Goal: Transaction & Acquisition: Purchase product/service

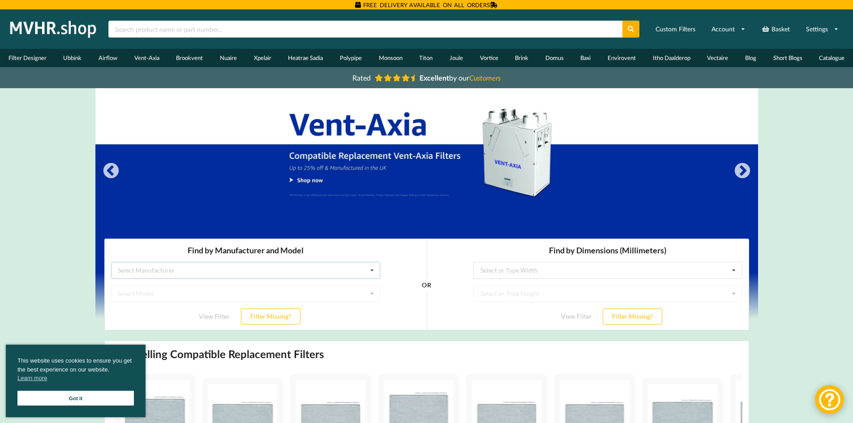
click at [199, 271] on div "Select Manufacturer Airflow Brink Brookvent Domus Envirovent Flakt Heatrae Sadi…" at bounding box center [245, 270] width 269 height 17
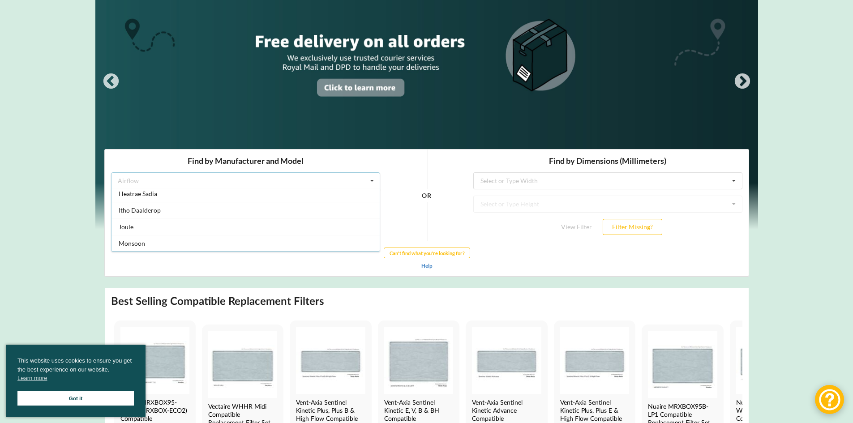
scroll to position [105, 0]
click at [169, 210] on div "Itho Daalderop" at bounding box center [245, 208] width 268 height 17
click at [198, 206] on div "Select Model Advance Advance Plus" at bounding box center [245, 204] width 269 height 17
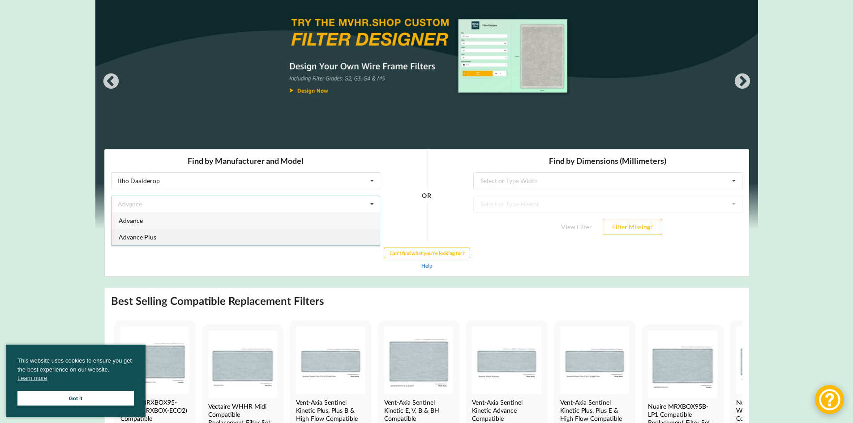
click at [164, 240] on div "Advance Plus" at bounding box center [245, 237] width 268 height 17
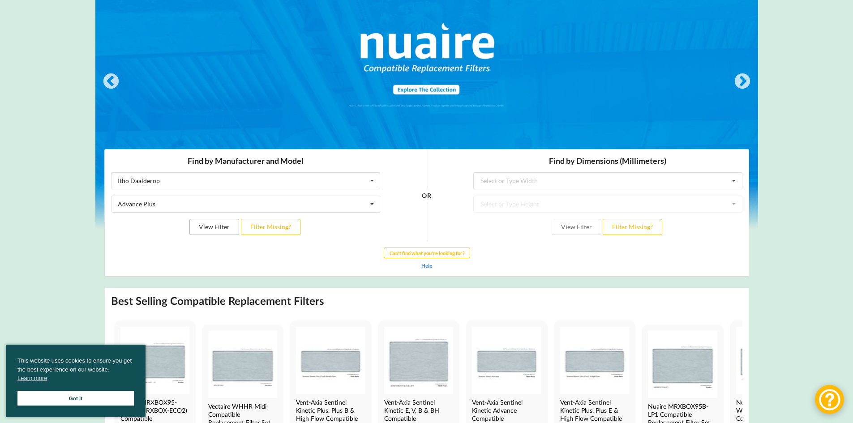
click at [219, 228] on button "View Filter" at bounding box center [214, 227] width 50 height 16
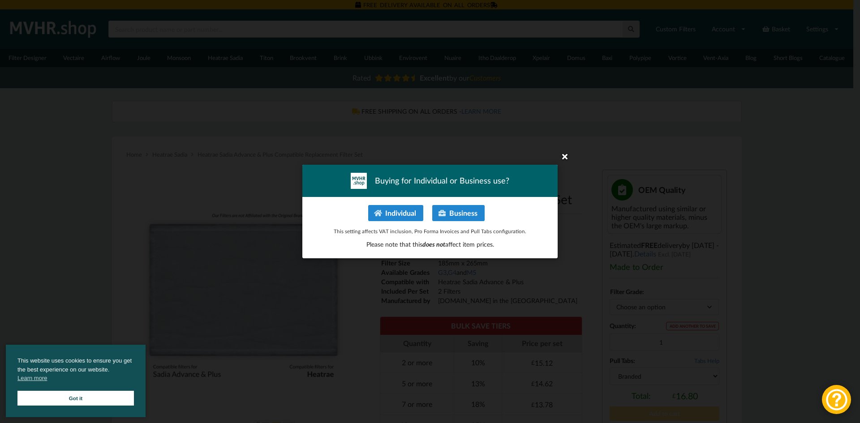
click at [565, 157] on icon at bounding box center [564, 156] width 14 height 14
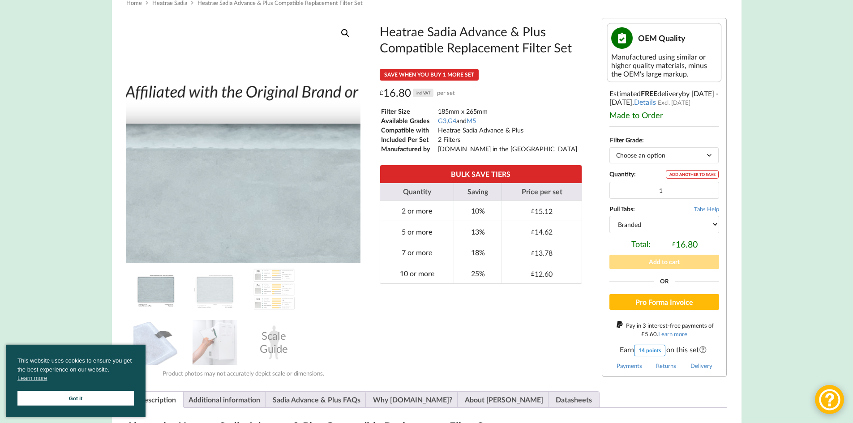
scroll to position [179, 0]
